Goal: Complete application form

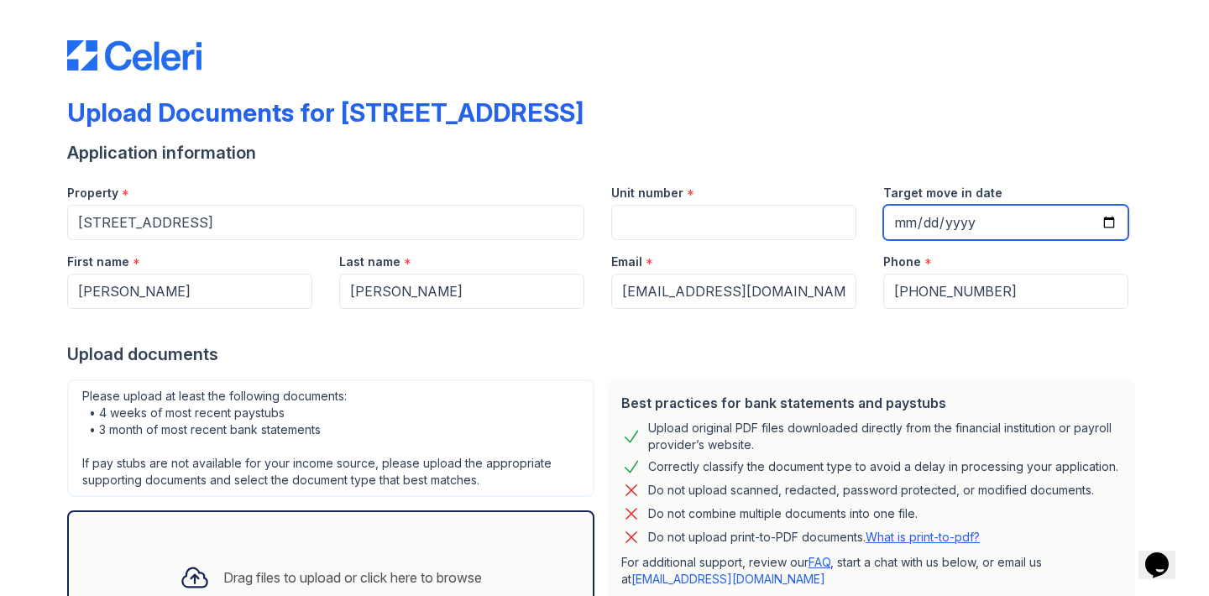
click at [921, 224] on input "Target move in date" at bounding box center [1005, 222] width 245 height 35
type input "2025-10-01"
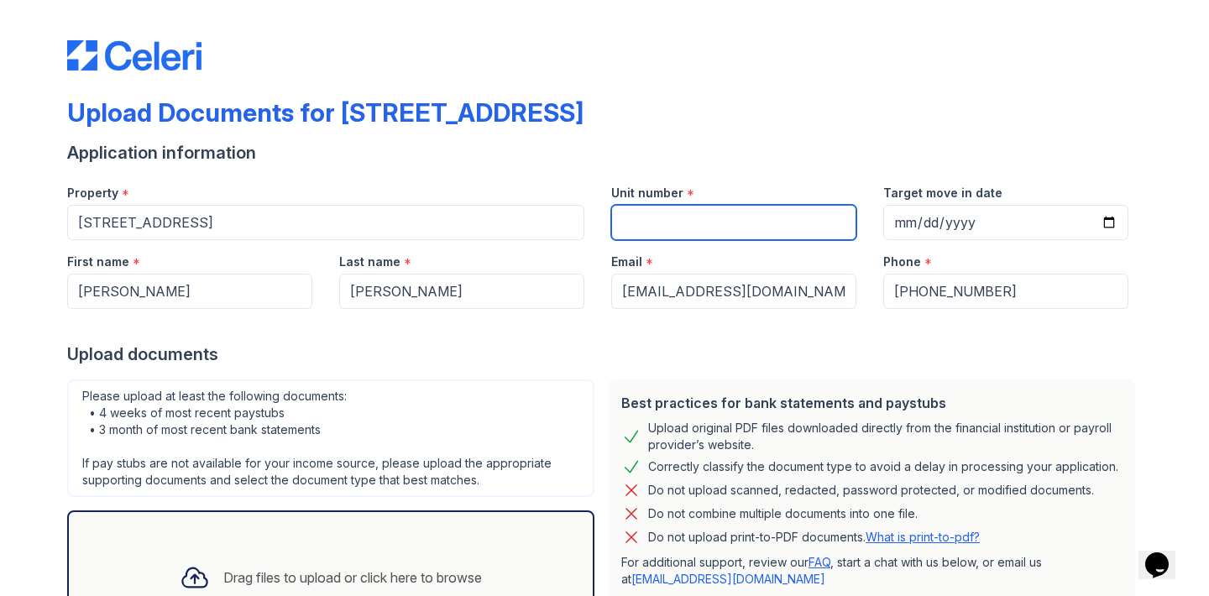
click at [727, 228] on input "Unit number" at bounding box center [733, 222] width 245 height 35
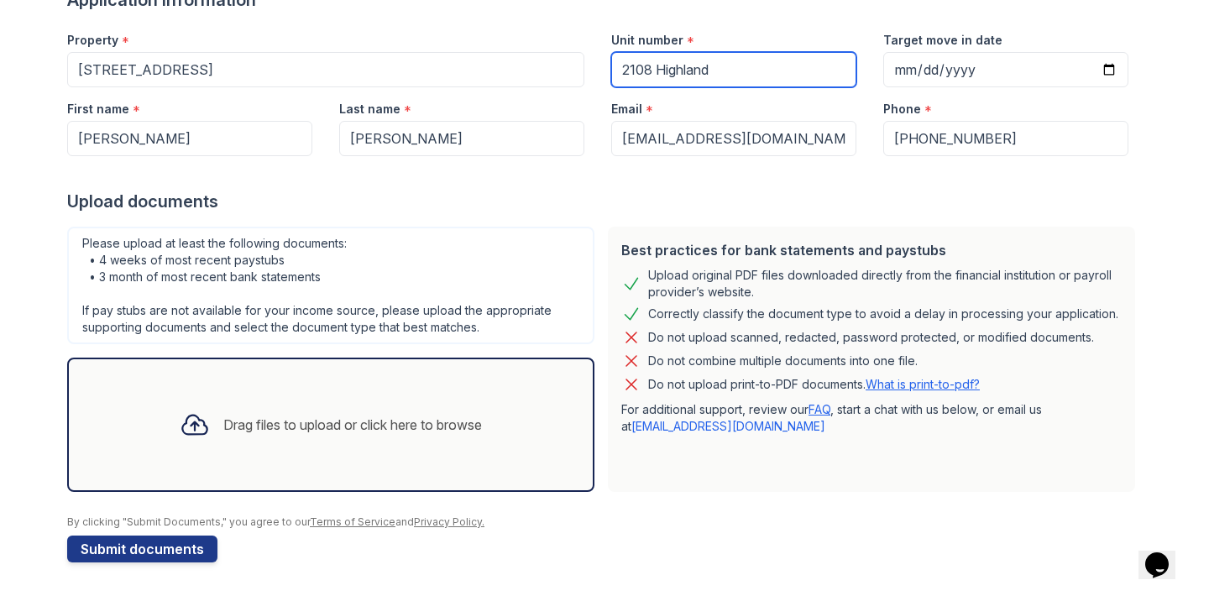
scroll to position [153, 0]
type input "2108 Highland"
click at [464, 424] on div "Drag files to upload or click here to browse" at bounding box center [352, 425] width 259 height 20
click at [472, 424] on div "Drag files to upload or click here to browse" at bounding box center [352, 425] width 259 height 20
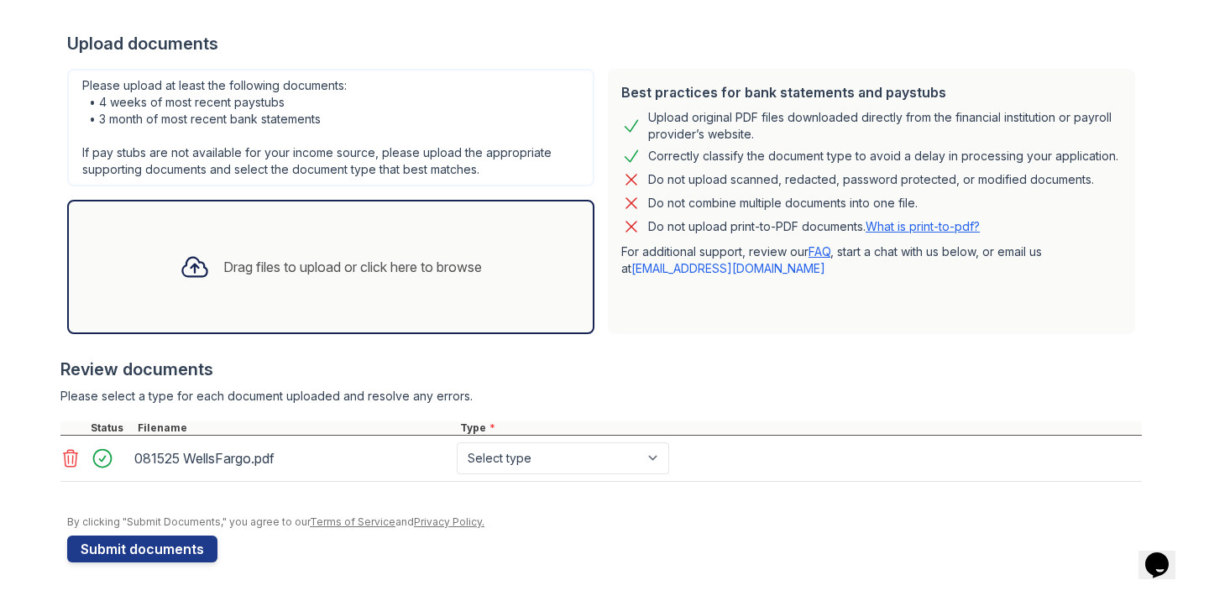
scroll to position [311, 0]
select select "bank_statement"
click at [470, 267] on div "Drag files to upload or click here to browse" at bounding box center [352, 267] width 259 height 20
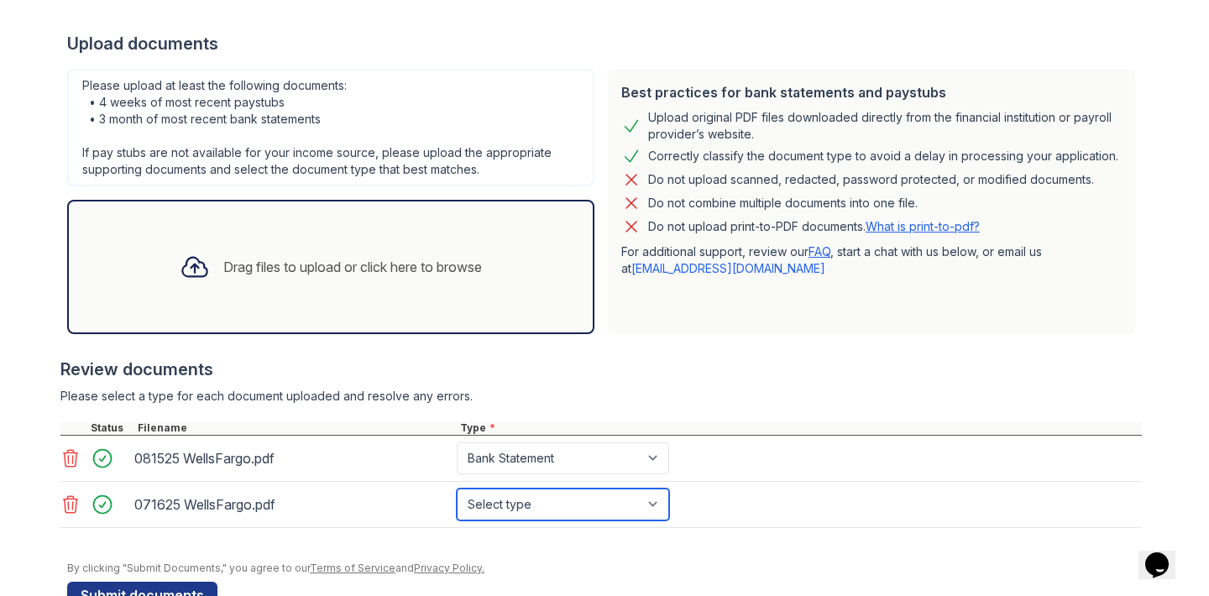
select select "bank_statement"
click at [747, 542] on div at bounding box center [601, 536] width 1082 height 17
click at [464, 267] on div "Drag files to upload or click here to browse" at bounding box center [352, 267] width 259 height 20
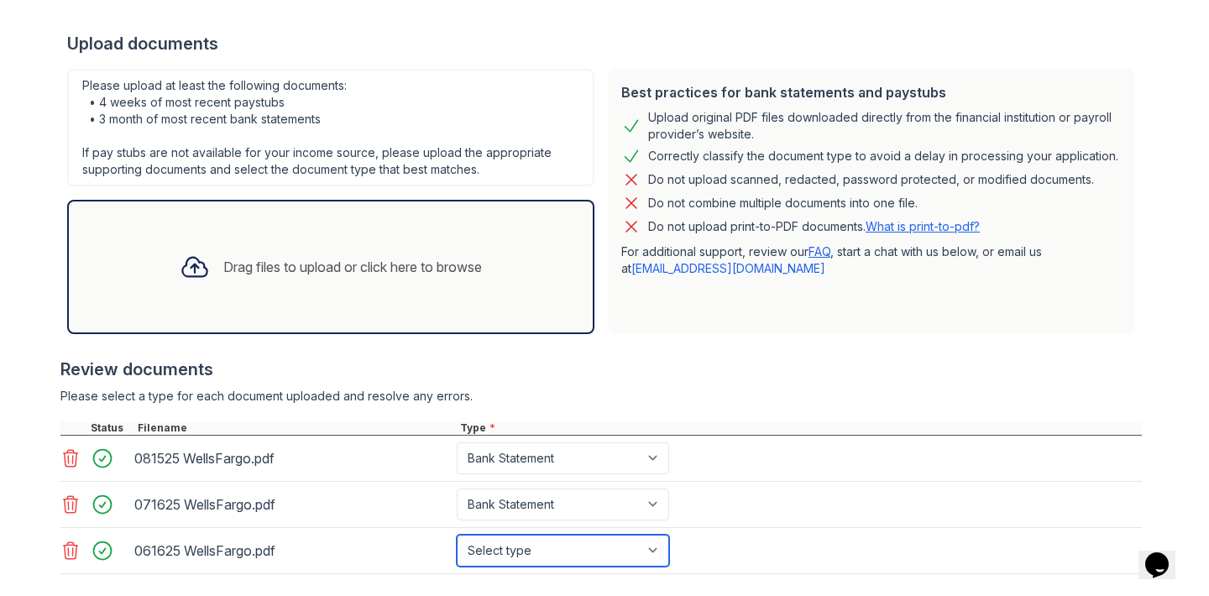
select select "bank_statement"
click at [744, 551] on div "061625 WellsFargo.pdf Select type Paystub Bank Statement Offer Letter Tax Docum…" at bounding box center [601, 551] width 1082 height 46
click at [465, 268] on div "Drag files to upload or click here to browse" at bounding box center [352, 267] width 259 height 20
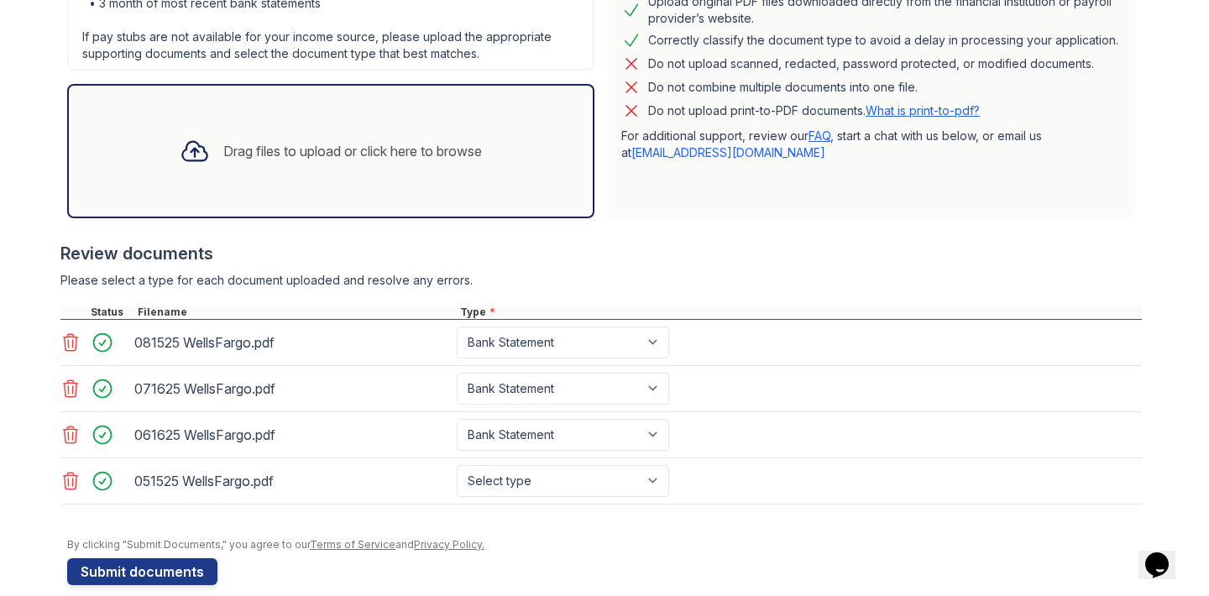
scroll to position [431, 0]
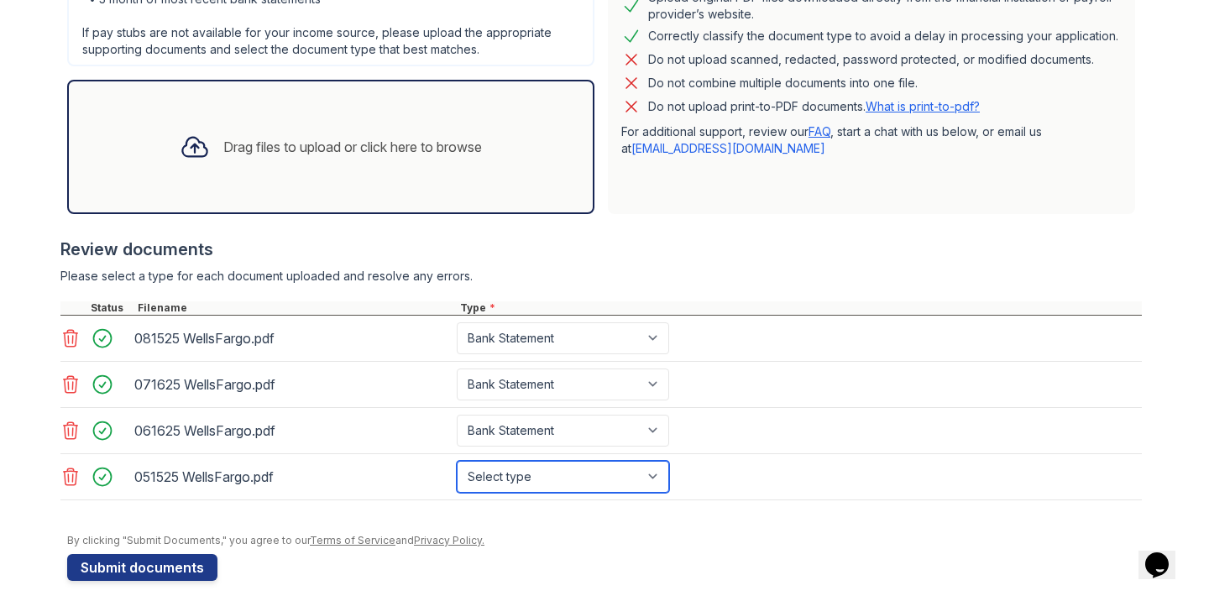
select select "bank_statement"
click at [807, 472] on div "051525 WellsFargo.pdf Select type Paystub Bank Statement Offer Letter Tax Docum…" at bounding box center [601, 477] width 1082 height 46
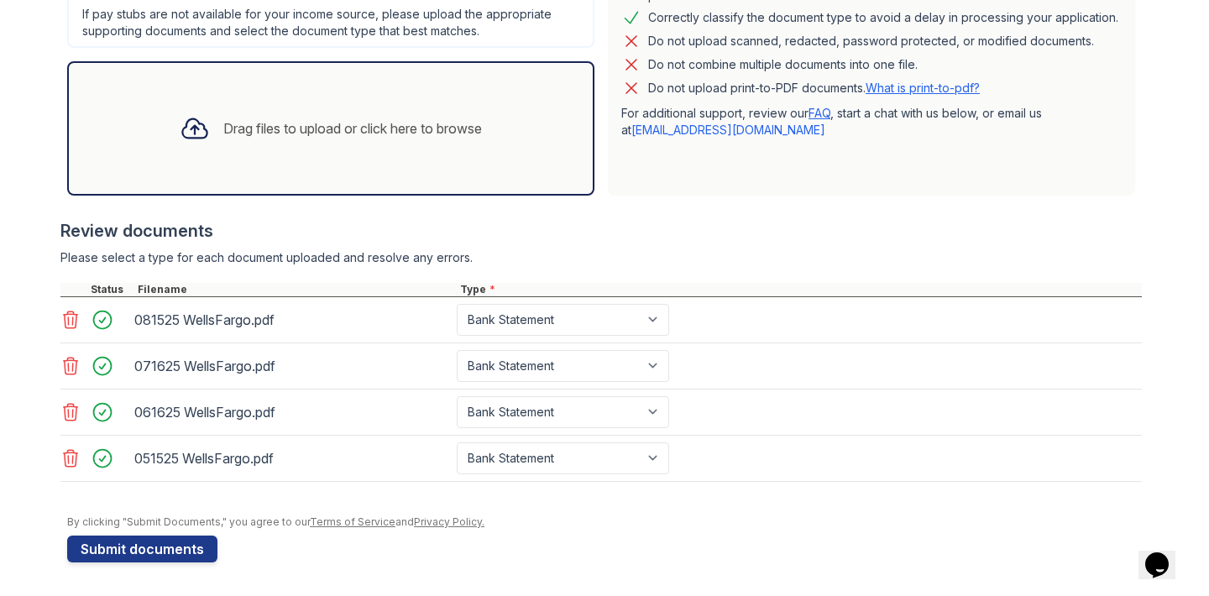
scroll to position [449, 0]
click at [474, 129] on div "Drag files to upload or click here to browse" at bounding box center [352, 128] width 259 height 20
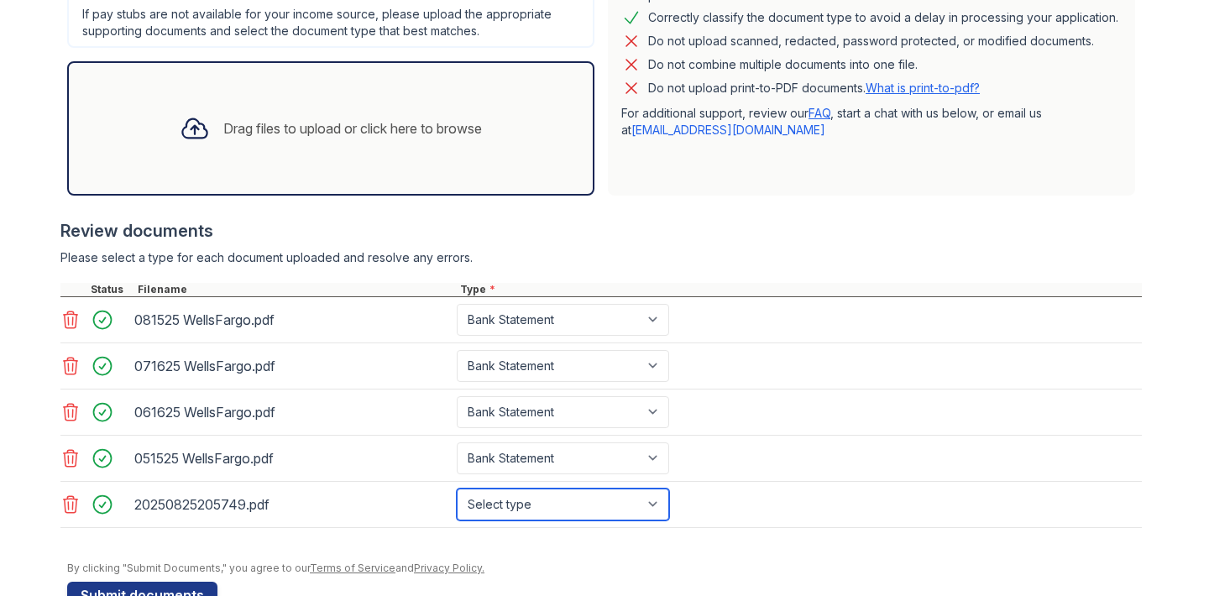
select select "investment_account_statement"
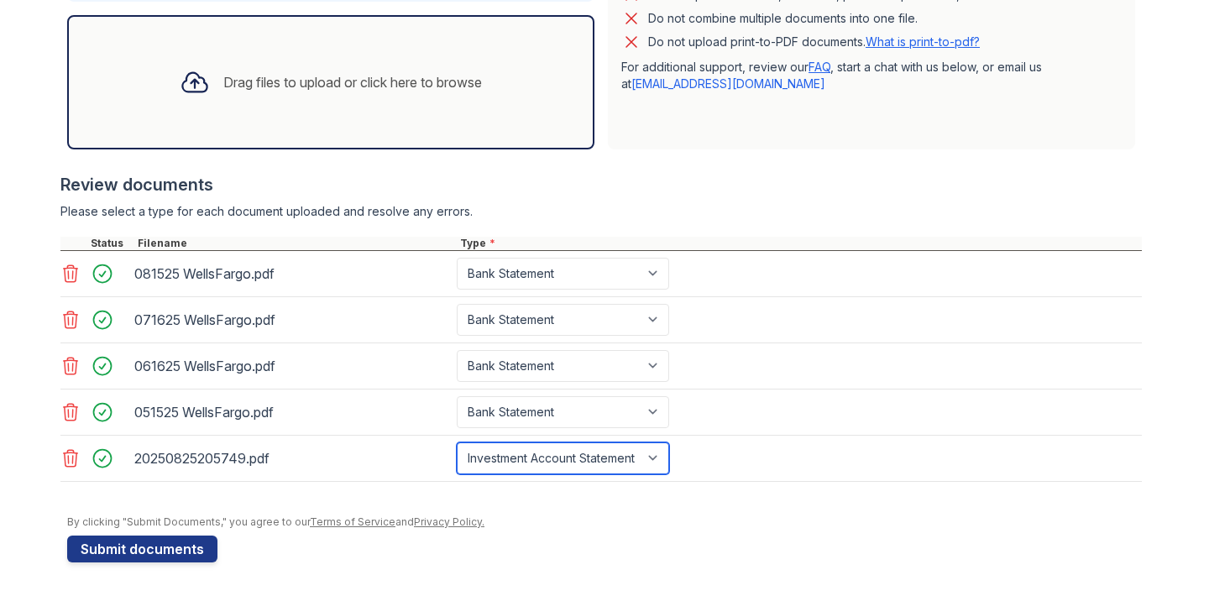
scroll to position [495, 0]
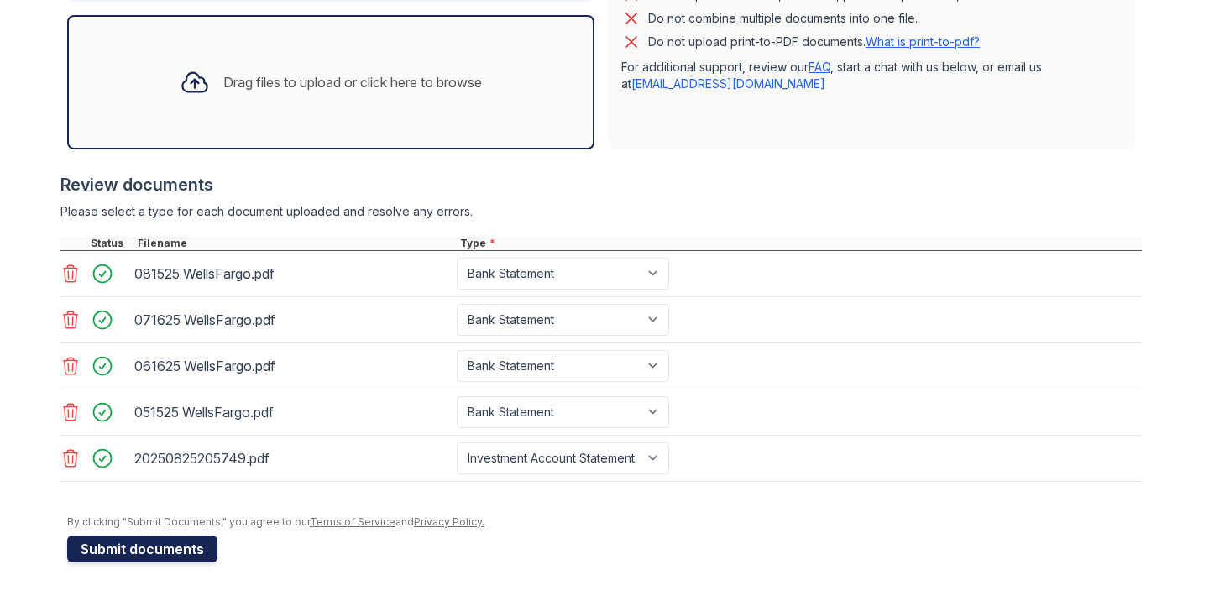
click at [191, 551] on button "Submit documents" at bounding box center [142, 549] width 150 height 27
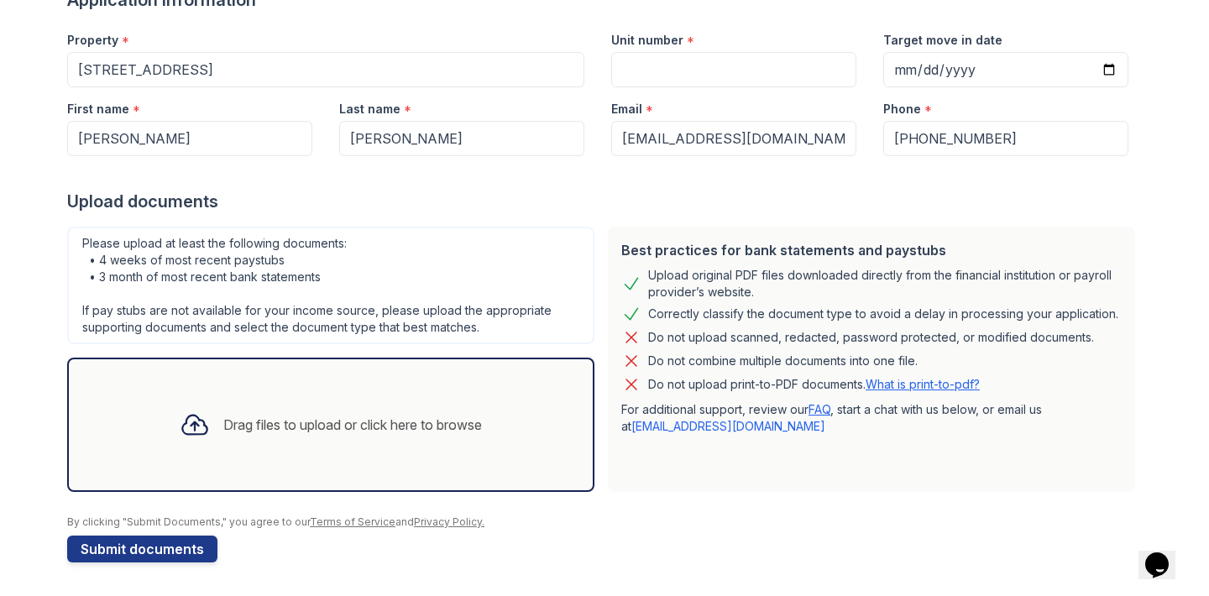
scroll to position [153, 0]
click at [820, 411] on link "FAQ" at bounding box center [820, 409] width 22 height 14
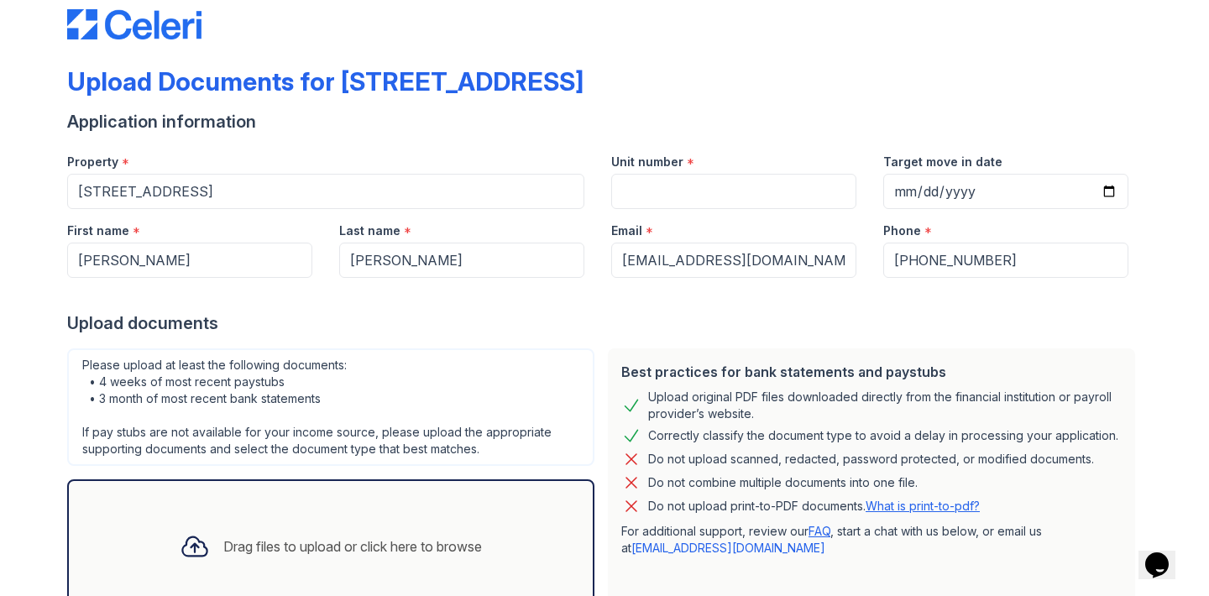
scroll to position [39, 0]
